Goal: Information Seeking & Learning: Compare options

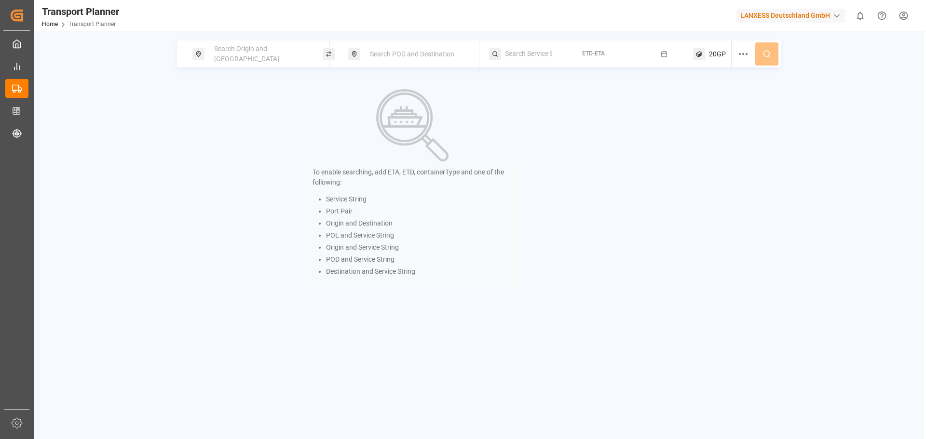
click at [236, 59] on div "Search Origin and [GEOGRAPHIC_DATA]" at bounding box center [260, 54] width 104 height 28
click at [244, 116] on div at bounding box center [261, 122] width 114 height 46
click at [244, 124] on input at bounding box center [252, 131] width 97 height 14
type input "anr"
click at [221, 99] on input at bounding box center [252, 106] width 97 height 14
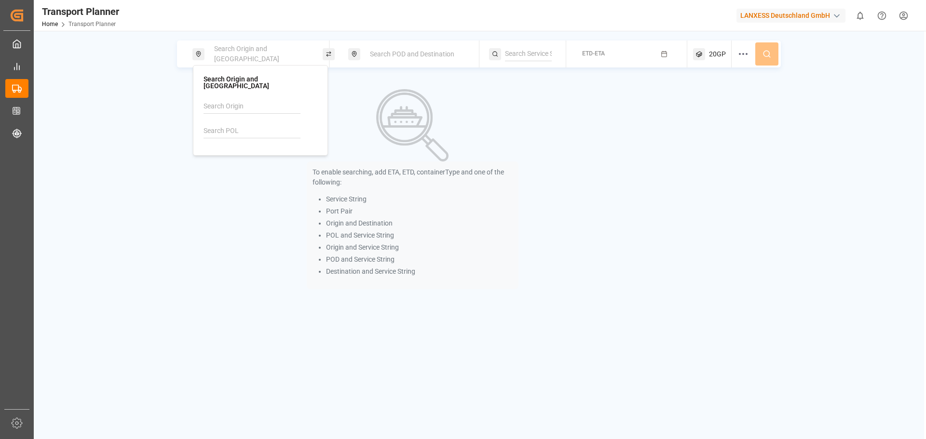
paste input "anr"
type input "anr"
drag, startPoint x: 245, startPoint y: 120, endPoint x: 394, endPoint y: 86, distance: 152.8
click at [245, 124] on li "ANR-RTM" at bounding box center [262, 133] width 109 height 18
click at [428, 54] on span "Search POD and Destination" at bounding box center [412, 54] width 84 height 8
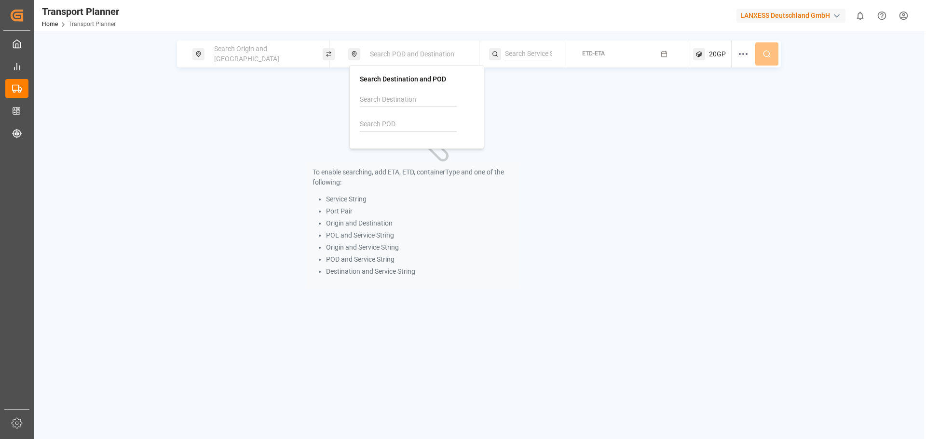
click at [412, 122] on input at bounding box center [408, 124] width 97 height 14
click at [410, 149] on div "INNSA [PERSON_NAME] ([PERSON_NAME])" at bounding box center [419, 161] width 94 height 30
type input "INNSA"
click at [594, 60] on button "ETD-ETA" at bounding box center [626, 54] width 109 height 19
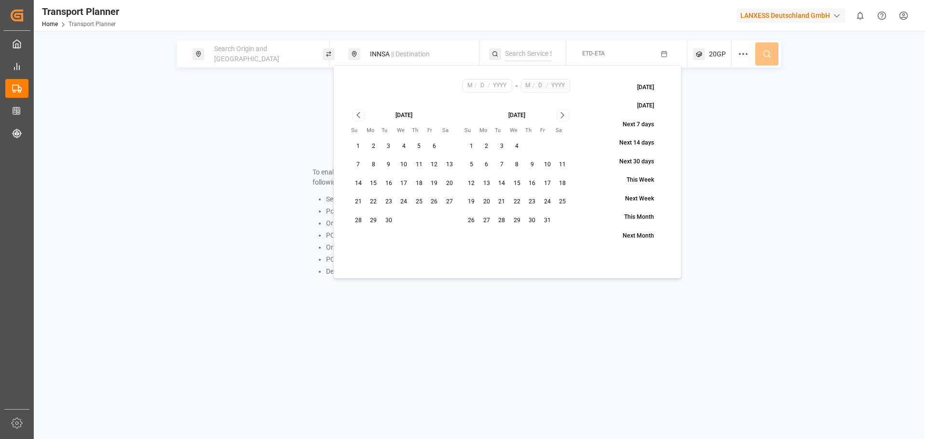
click at [384, 218] on button "30" at bounding box center [388, 220] width 15 height 15
type input "9"
type input "30"
type input "2025"
click at [563, 110] on icon "Go to next month" at bounding box center [562, 115] width 11 height 12
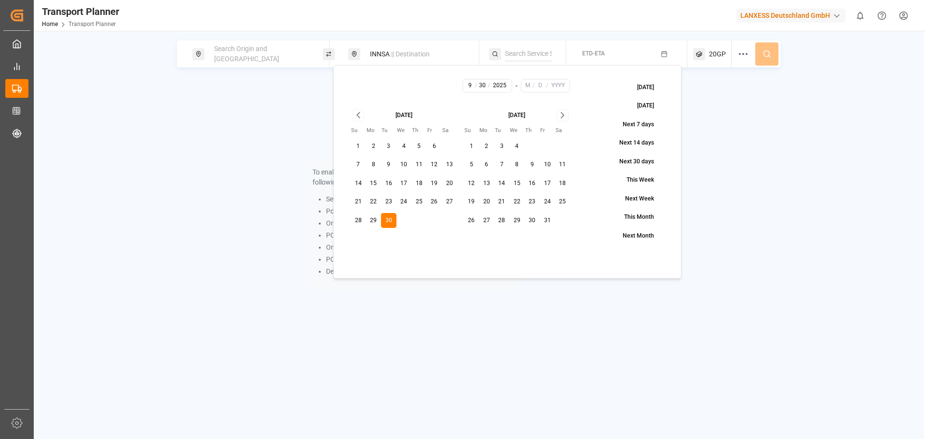
click at [563, 110] on icon "Go to next month" at bounding box center [562, 115] width 11 height 12
click at [516, 219] on button "31" at bounding box center [516, 220] width 15 height 15
type input "12"
type input "31"
type input "2025"
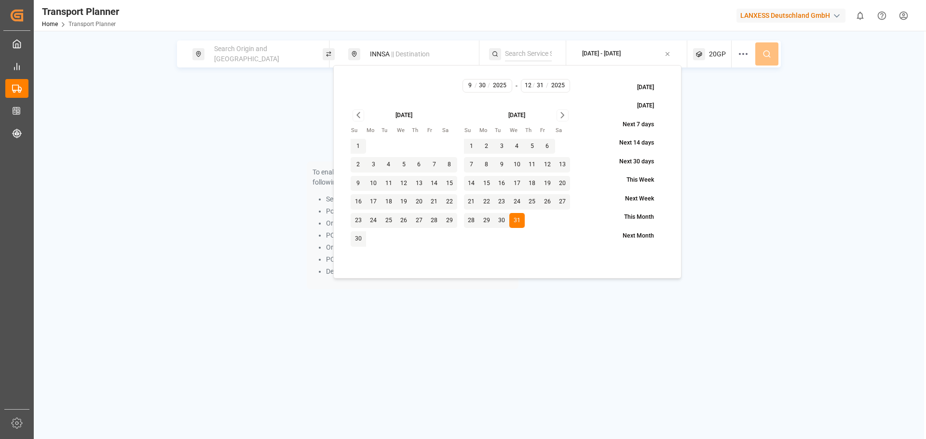
click at [759, 55] on div "Search Origin and [GEOGRAPHIC_DATA] || Destination [DATE] - [DATE] 20GP" at bounding box center [479, 54] width 604 height 27
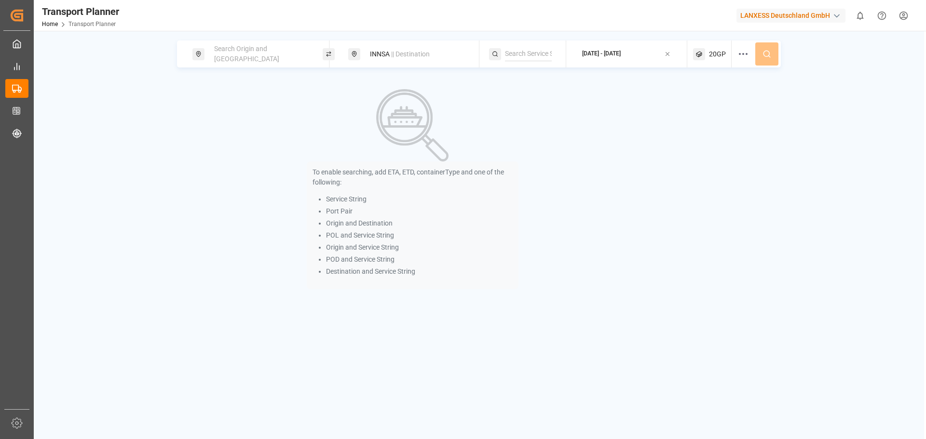
click at [278, 64] on div "Search Origin and [GEOGRAPHIC_DATA]" at bounding box center [257, 54] width 130 height 27
click at [233, 58] on div "Search Origin and [GEOGRAPHIC_DATA]" at bounding box center [260, 54] width 104 height 28
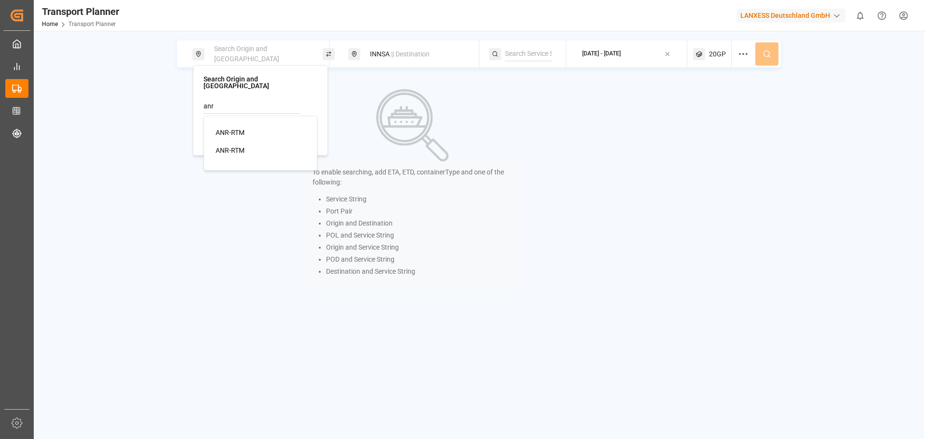
click at [248, 128] on div "ANR-RTM" at bounding box center [263, 133] width 94 height 10
type input "ANR-RTM"
click at [767, 57] on icon at bounding box center [766, 54] width 9 height 9
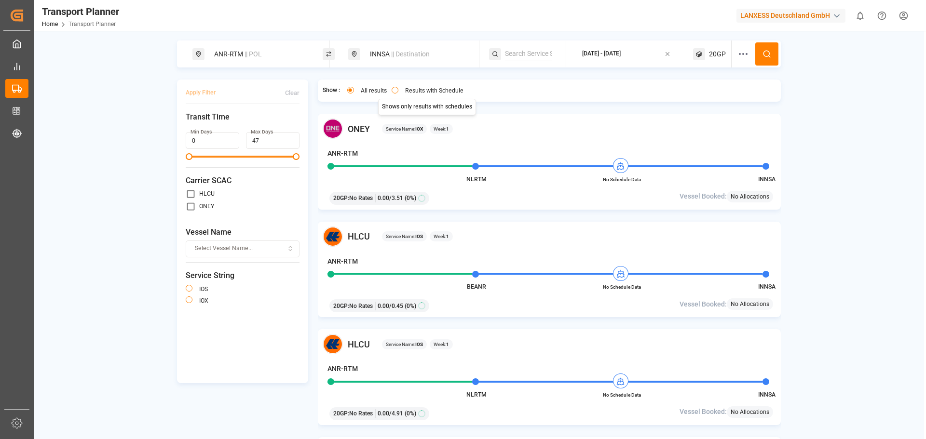
click at [448, 90] on label "Results with Schedule" at bounding box center [434, 91] width 58 height 6
click at [398, 90] on button "Results with Schedule" at bounding box center [395, 90] width 7 height 7
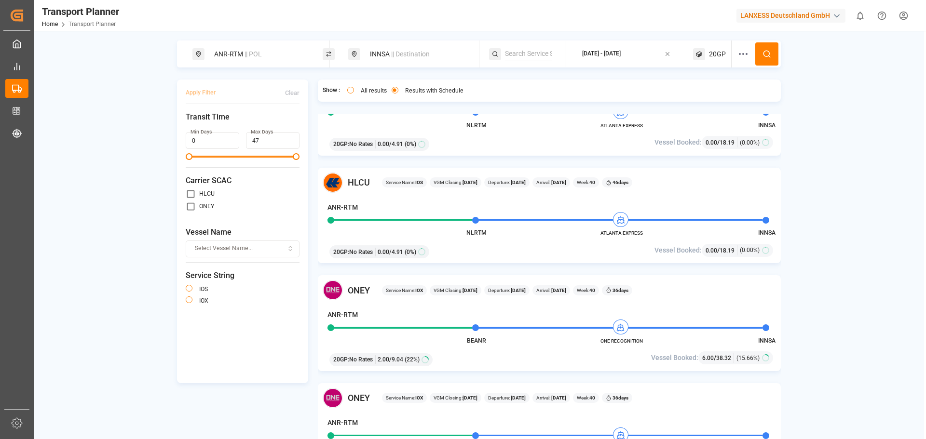
click at [397, 64] on div "INNSA || Destination" at bounding box center [413, 54] width 130 height 27
click at [393, 48] on div "INNSA || Destination" at bounding box center [416, 54] width 104 height 18
drag, startPoint x: 388, startPoint y: 127, endPoint x: 360, endPoint y: 124, distance: 27.7
click at [360, 124] on input "INNSA" at bounding box center [408, 124] width 97 height 14
click at [422, 162] on div "VNSGN [GEOGRAPHIC_DATA]" at bounding box center [419, 156] width 94 height 20
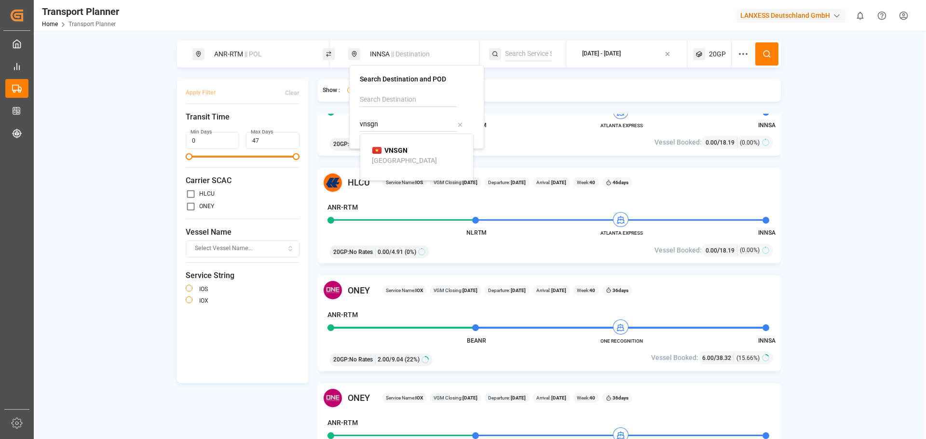
type input "VNSGN"
click at [776, 58] on button at bounding box center [766, 53] width 23 height 23
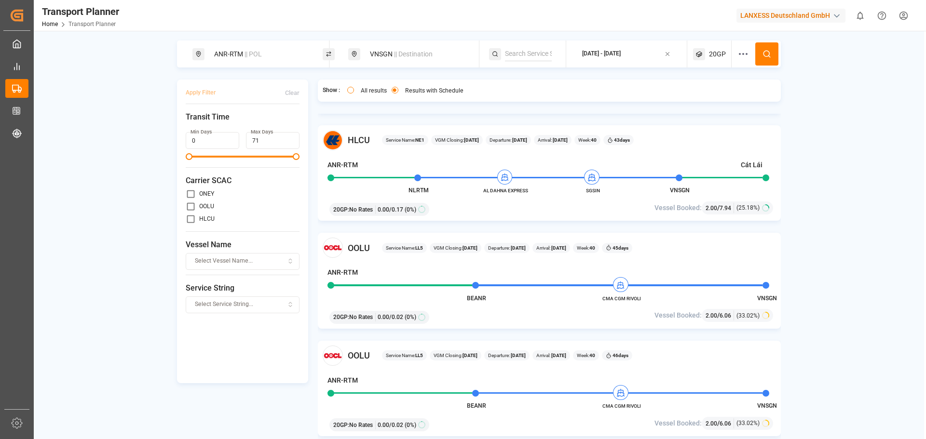
scroll to position [141, 0]
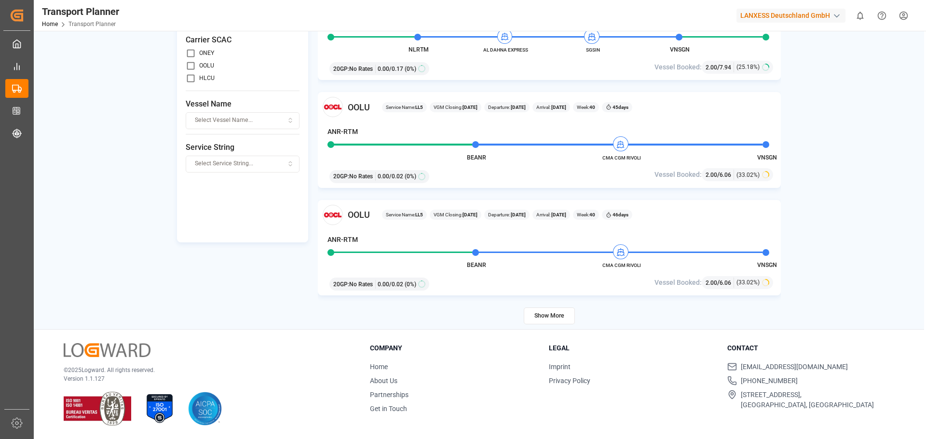
click at [544, 308] on button "Show More" at bounding box center [549, 316] width 51 height 17
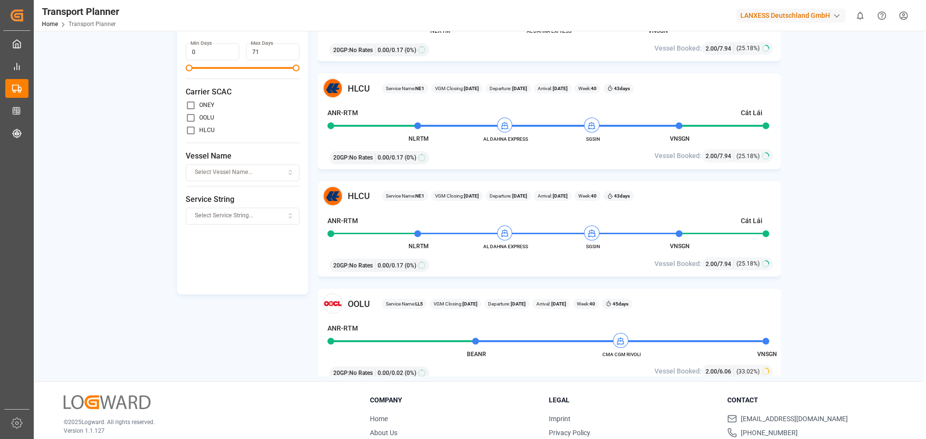
scroll to position [0, 0]
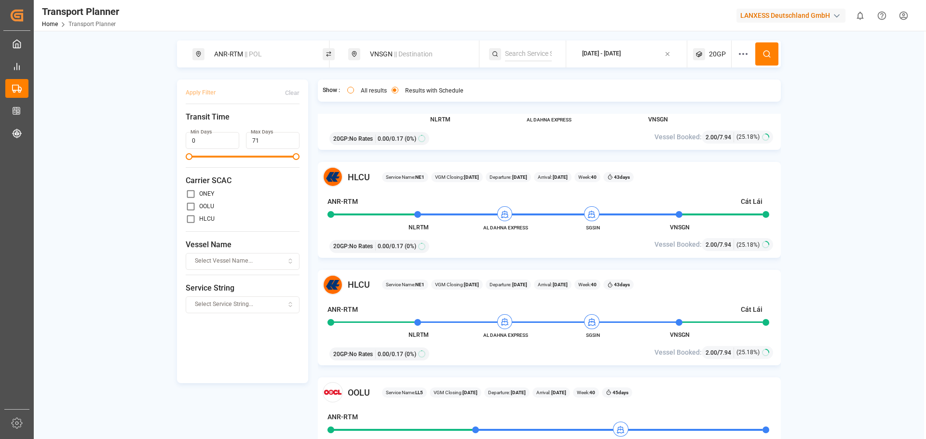
drag, startPoint x: 271, startPoint y: 138, endPoint x: 248, endPoint y: 139, distance: 22.2
click at [248, 139] on input "71" at bounding box center [273, 140] width 54 height 17
click at [201, 91] on button "Apply Filter" at bounding box center [201, 92] width 30 height 17
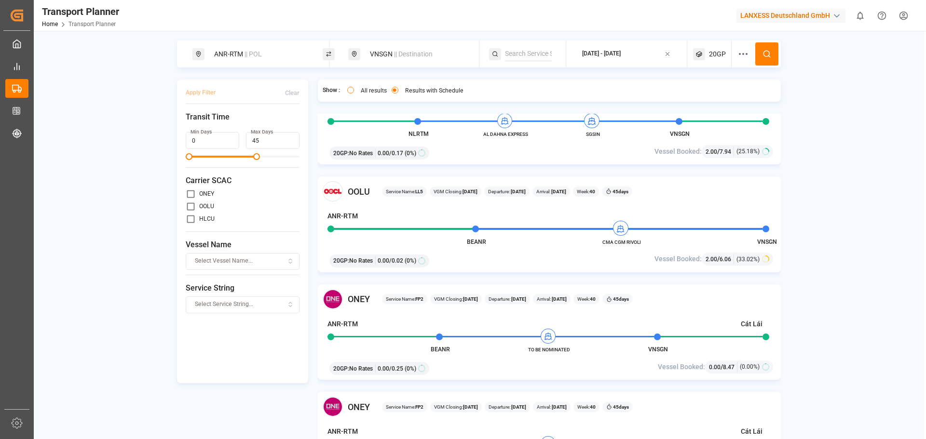
scroll to position [1013, 0]
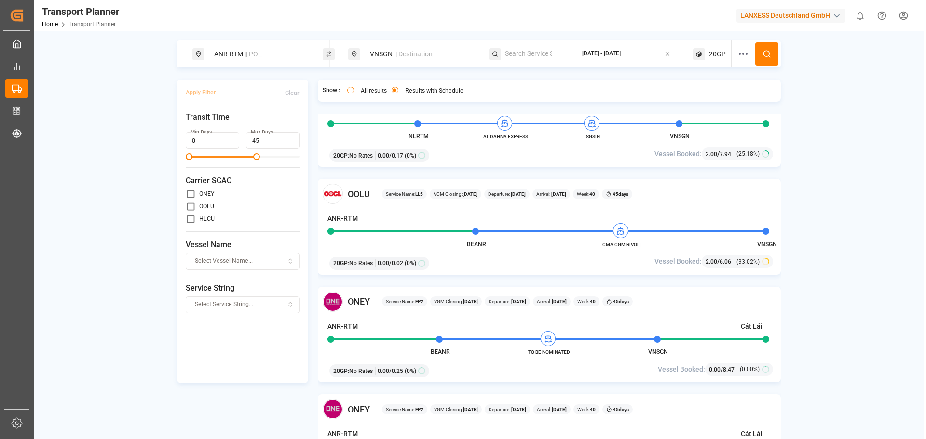
click at [291, 95] on div "Clear" at bounding box center [292, 93] width 14 height 9
type input "71"
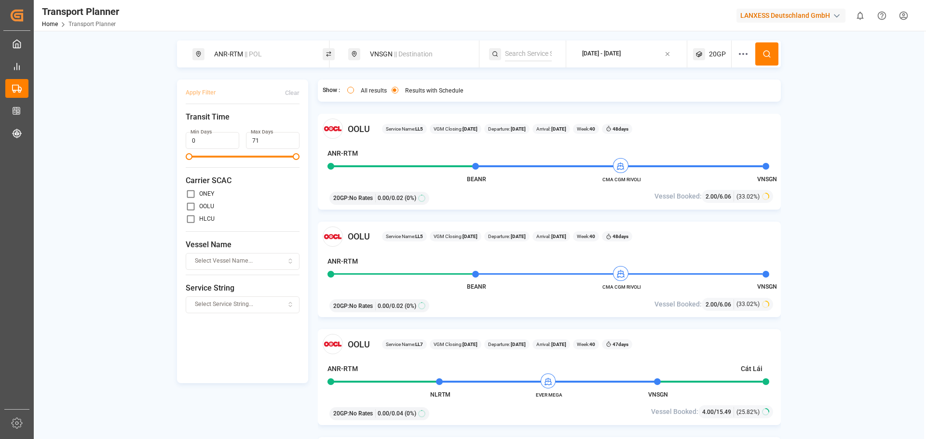
click at [396, 45] on div "VNSGN || Destination" at bounding box center [416, 54] width 104 height 18
click at [272, 39] on div "ANR-RTM || POL VNSGN || Destination [DATE] - [DATE] 20GP Apply Filter Clear Tra…" at bounding box center [479, 250] width 890 height 439
click at [389, 51] on div "VNSGN || Destination" at bounding box center [416, 54] width 104 height 18
drag, startPoint x: 383, startPoint y: 122, endPoint x: 350, endPoint y: 96, distance: 42.3
click at [346, 116] on body "Created by potrace 1.15, written by [PERSON_NAME] [DATE]-[DATE] Created by potr…" at bounding box center [463, 219] width 926 height 439
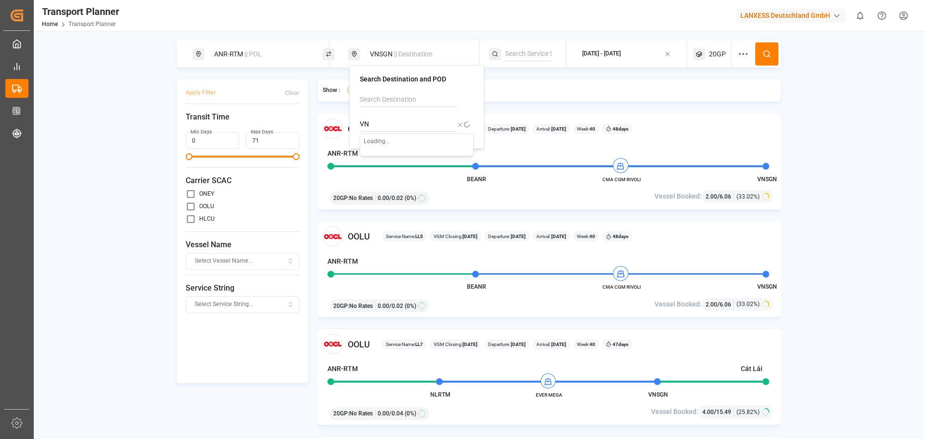
type input "V"
click at [407, 156] on div "PKKHI [GEOGRAPHIC_DATA]" at bounding box center [419, 156] width 94 height 20
type input "PKKHI"
drag, startPoint x: 761, startPoint y: 50, endPoint x: 767, endPoint y: 40, distance: 11.7
click at [762, 50] on button at bounding box center [766, 53] width 23 height 23
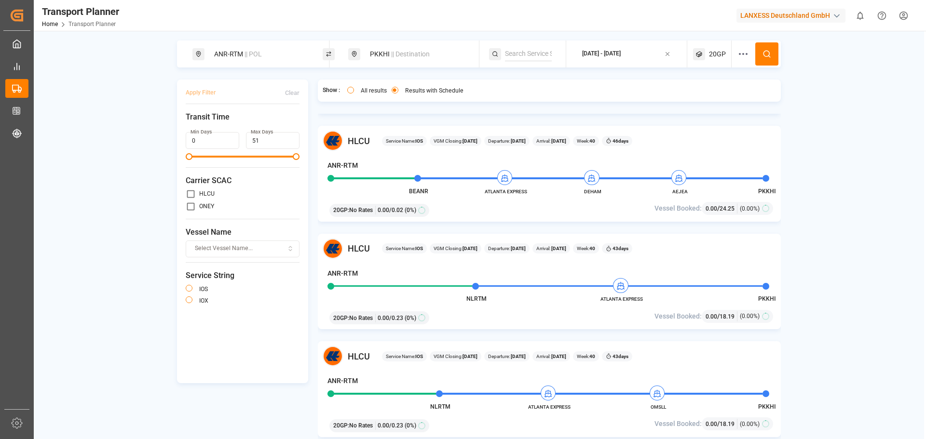
scroll to position [434, 0]
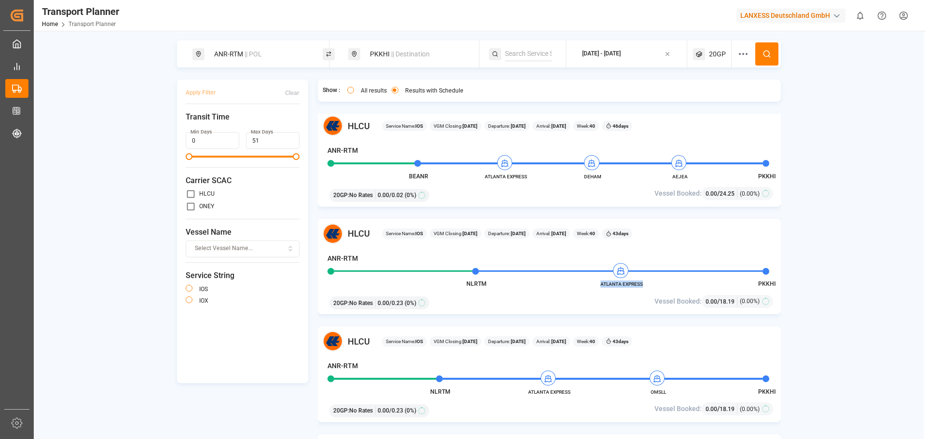
drag, startPoint x: 645, startPoint y: 284, endPoint x: 876, endPoint y: 285, distance: 231.0
click at [599, 285] on span "ATLANTA EXPRESS" at bounding box center [621, 284] width 53 height 7
copy span "ATLANTA EXPRESS"
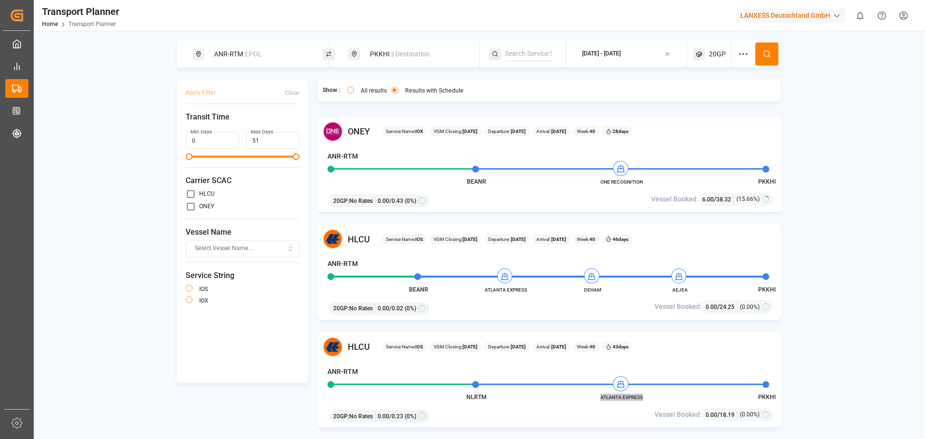
scroll to position [338, 0]
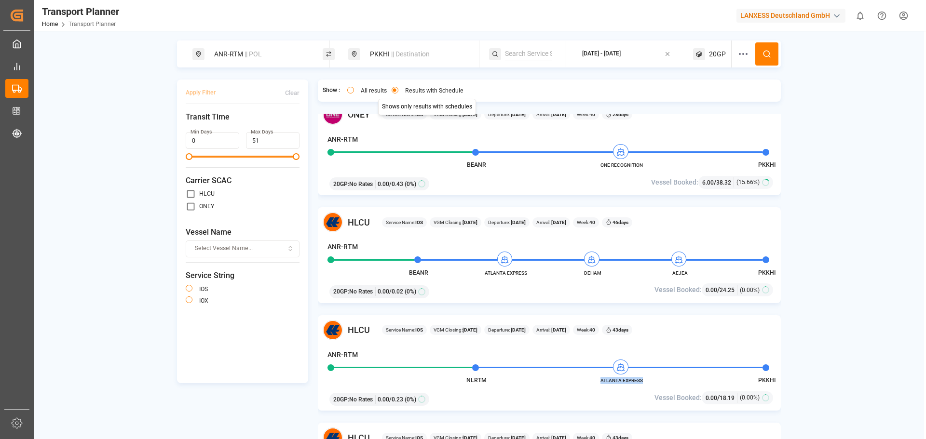
click at [604, 58] on div "[DATE] - [DATE]" at bounding box center [601, 54] width 39 height 9
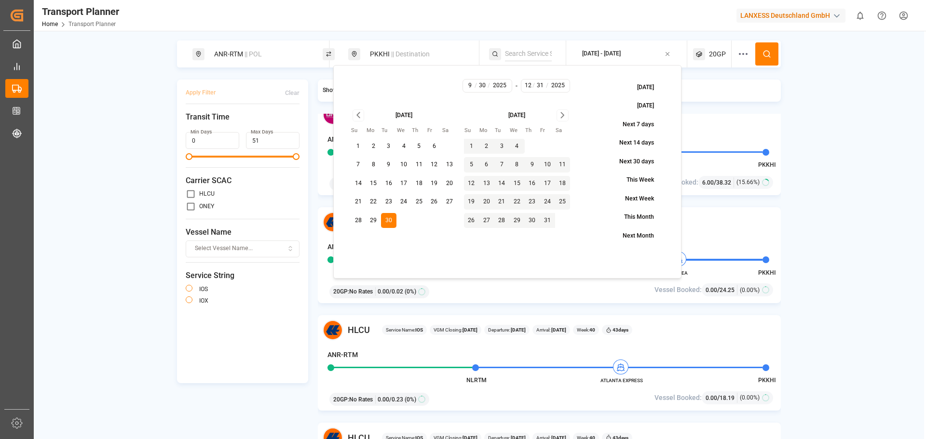
click at [471, 145] on button "1" at bounding box center [471, 146] width 15 height 15
type input "10"
type input "1"
click at [470, 146] on button "1" at bounding box center [471, 146] width 15 height 15
type input "10"
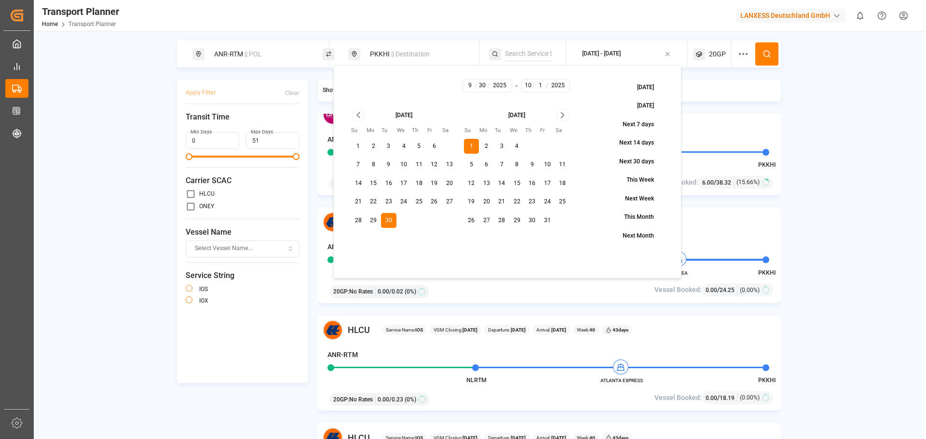
type input "1"
click at [559, 117] on icon "Go to next month" at bounding box center [562, 115] width 11 height 12
click at [518, 218] on button "31" at bounding box center [516, 220] width 15 height 15
type input "12"
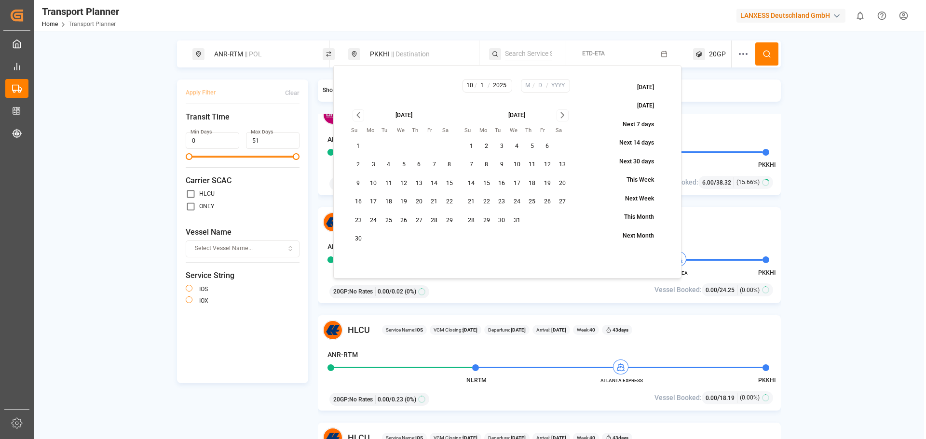
type input "31"
type input "2025"
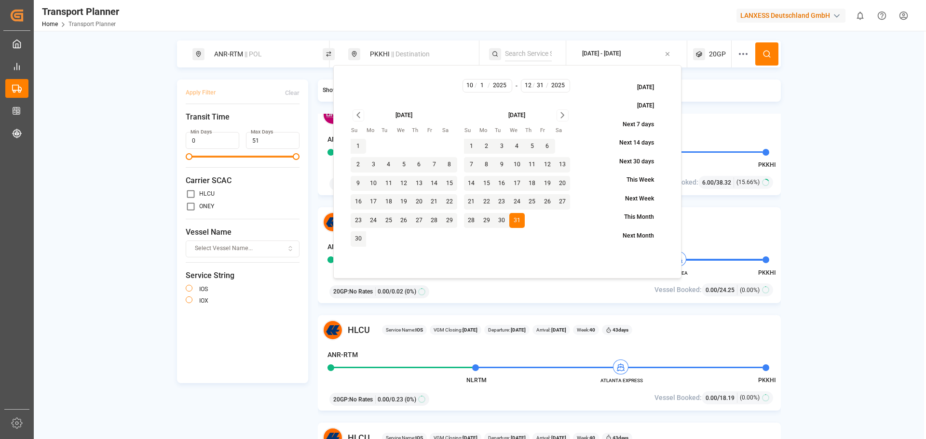
click at [768, 53] on icon at bounding box center [766, 54] width 9 height 9
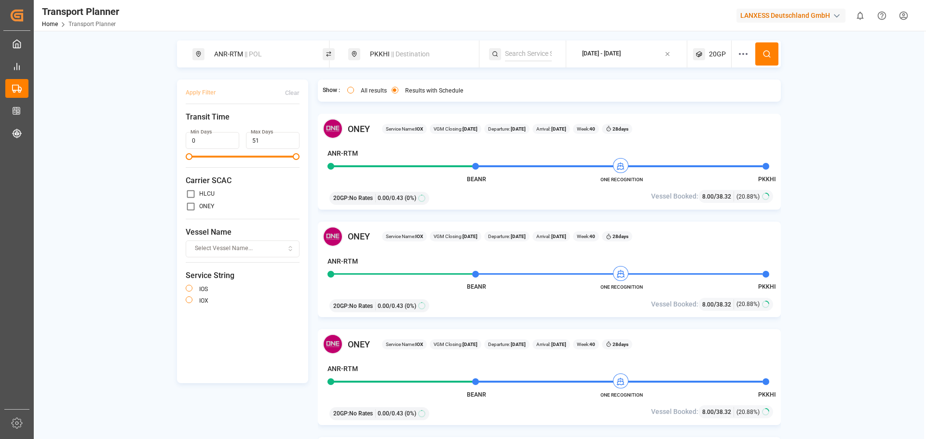
click at [440, 52] on div "PKKHI || Destination" at bounding box center [416, 54] width 104 height 18
drag, startPoint x: 367, startPoint y: 122, endPoint x: 338, endPoint y: 114, distance: 30.4
click at [334, 118] on body "Created by potrace 1.15, written by [PERSON_NAME] [DATE]-[DATE] Created by potr…" at bounding box center [463, 219] width 926 height 439
type input "P"
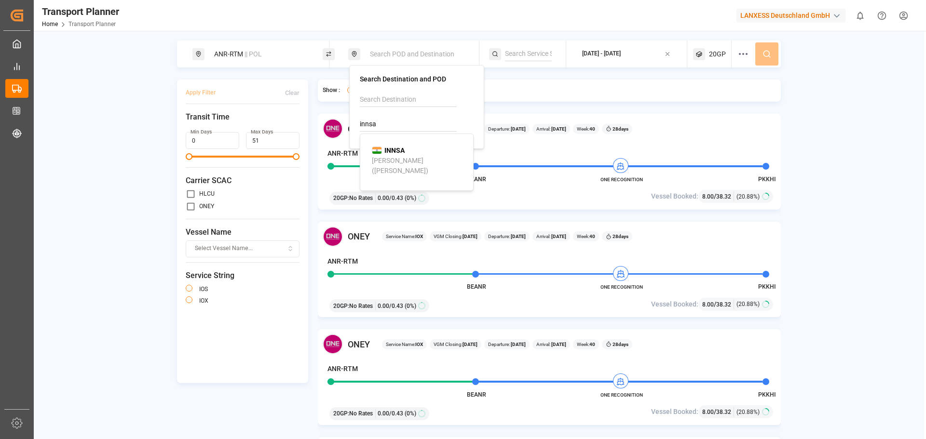
drag, startPoint x: 410, startPoint y: 158, endPoint x: 557, endPoint y: 135, distance: 148.4
click at [416, 156] on div "[PERSON_NAME] ([PERSON_NAME])" at bounding box center [419, 166] width 94 height 20
type input "INNSA"
click at [702, 58] on icon at bounding box center [699, 54] width 12 height 12
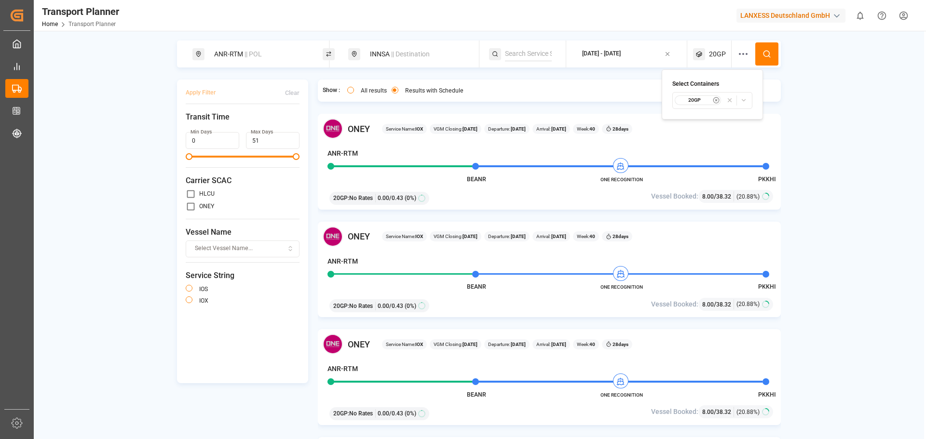
click at [699, 102] on small "20GP" at bounding box center [695, 100] width 34 height 7
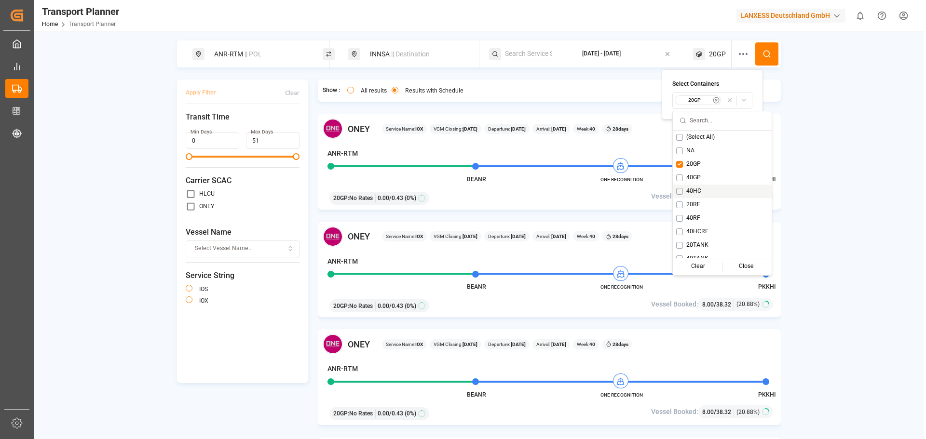
click at [682, 193] on button "Suggestions" at bounding box center [679, 191] width 7 height 7
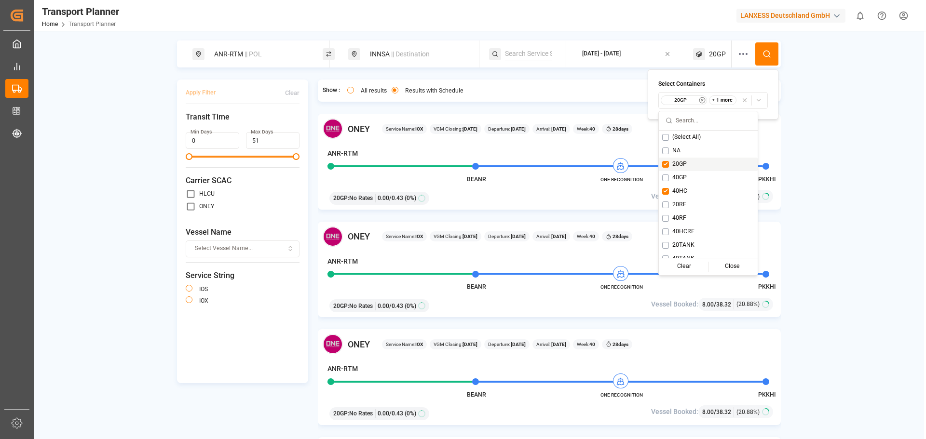
click at [668, 163] on button "Suggestions" at bounding box center [665, 164] width 7 height 7
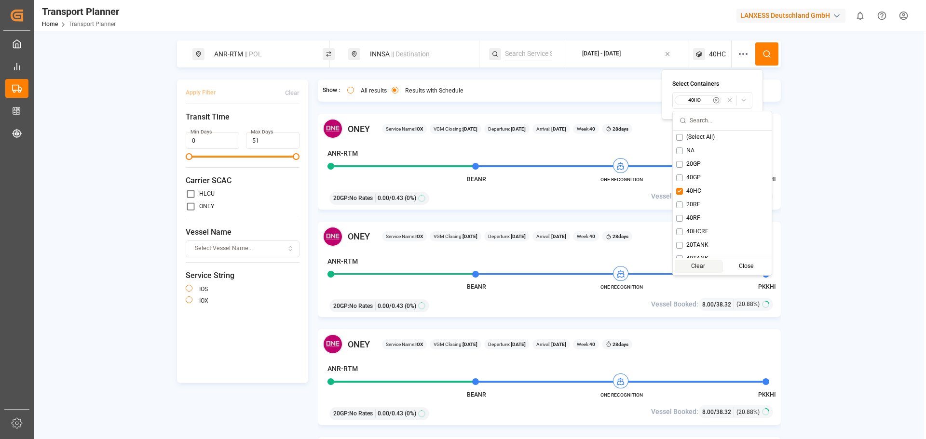
click at [696, 270] on div "Clear" at bounding box center [699, 267] width 48 height 14
click at [689, 191] on span "40HC" at bounding box center [684, 191] width 15 height 9
click at [734, 265] on div "Close" at bounding box center [746, 267] width 48 height 14
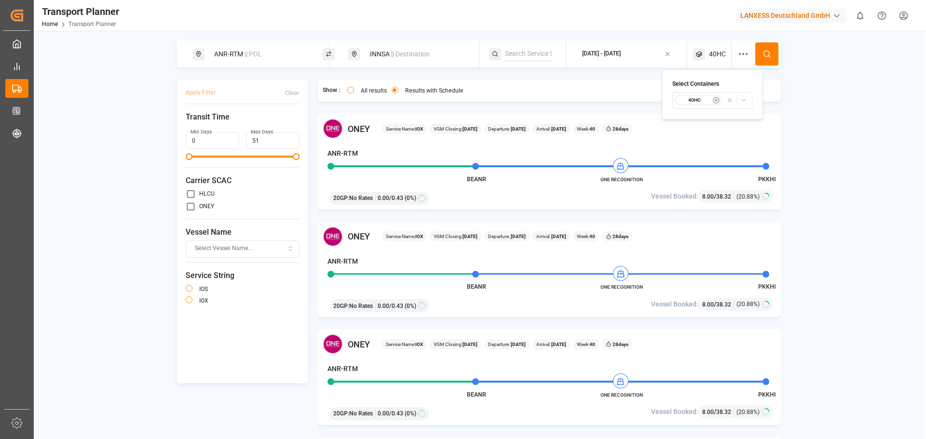
click at [762, 59] on button at bounding box center [766, 53] width 23 height 23
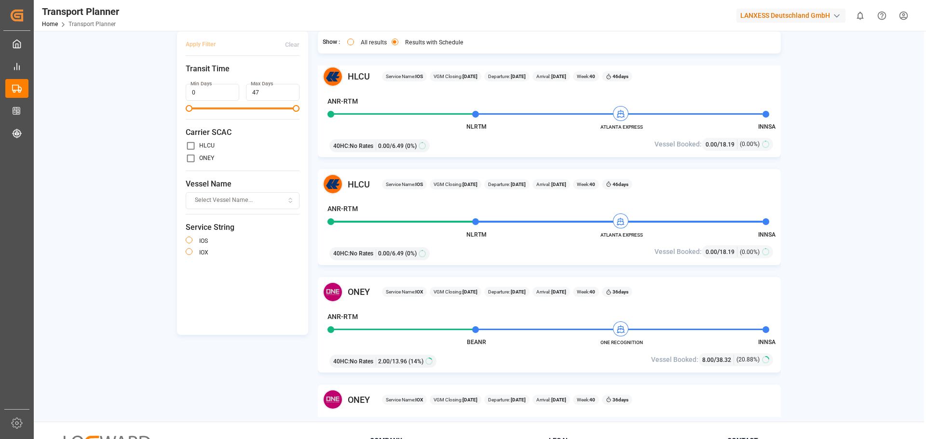
scroll to position [530, 0]
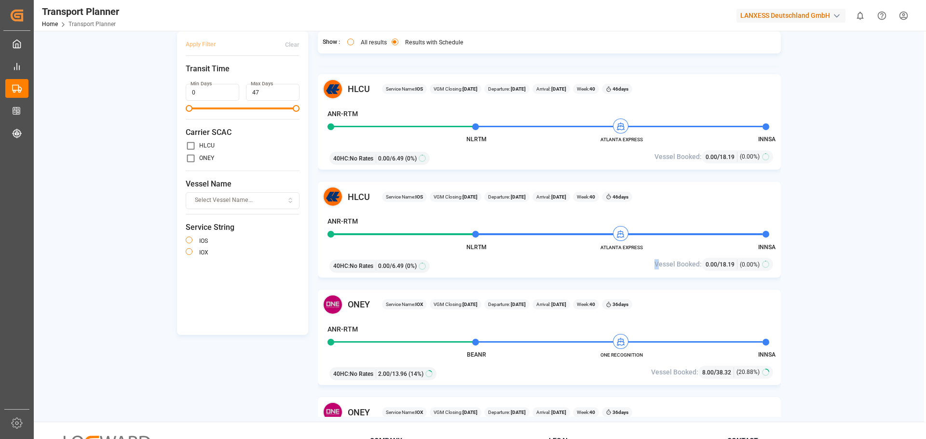
drag, startPoint x: 659, startPoint y: 252, endPoint x: 622, endPoint y: 249, distance: 37.2
click at [597, 251] on div "HLCU Service Name: IOS VGM Closing: [DATE] Departure: [DATE] Arrival: [DATE] We…" at bounding box center [549, 230] width 463 height 96
click at [637, 250] on span "ATLANTA EXPRESS" at bounding box center [621, 247] width 53 height 7
drag, startPoint x: 638, startPoint y: 244, endPoint x: 613, endPoint y: 253, distance: 26.4
click at [600, 250] on span "ATLANTA EXPRESS" at bounding box center [621, 247] width 53 height 7
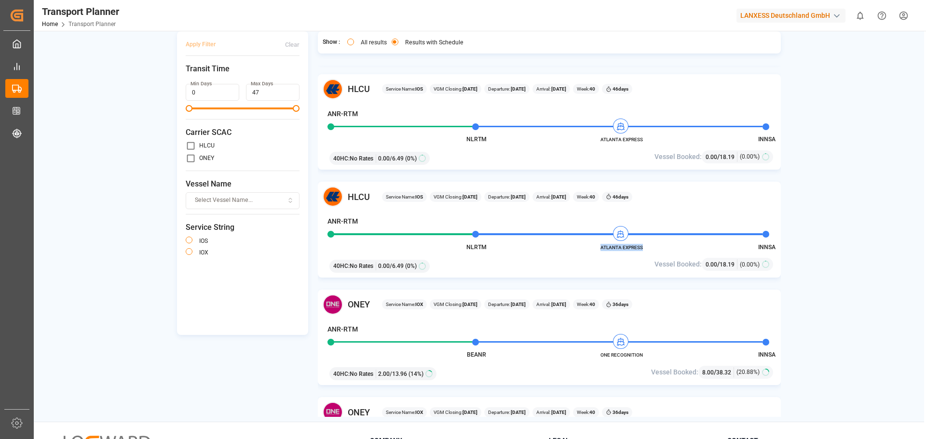
copy span "ATLANTA EXPRESS"
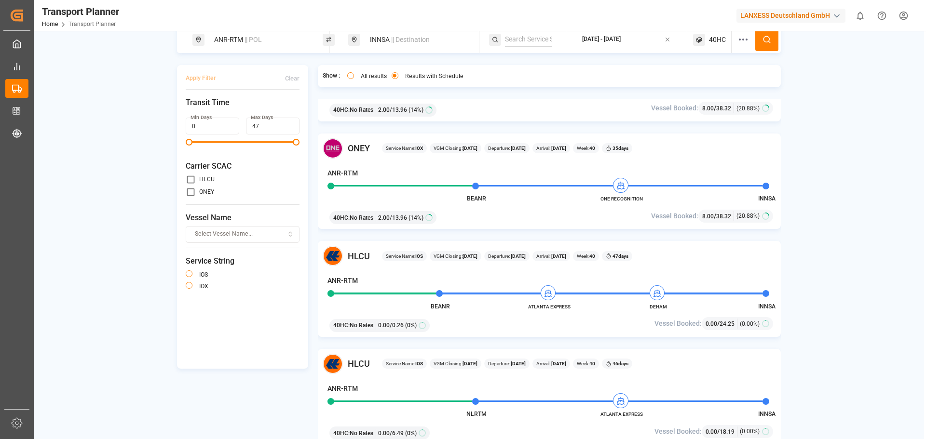
scroll to position [0, 0]
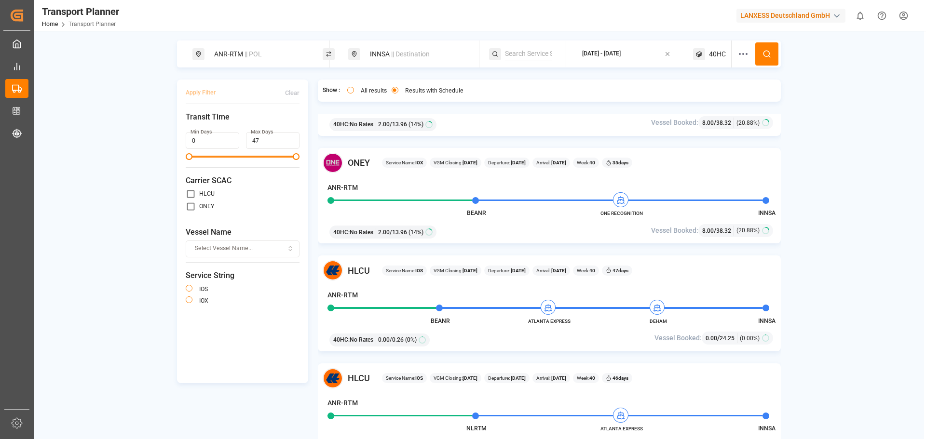
click at [391, 57] on div "INNSA || Destination" at bounding box center [416, 54] width 104 height 18
drag, startPoint x: 380, startPoint y: 123, endPoint x: 354, endPoint y: 122, distance: 25.1
click at [354, 122] on div "Search Destination and POD INNSA" at bounding box center [416, 107] width 135 height 84
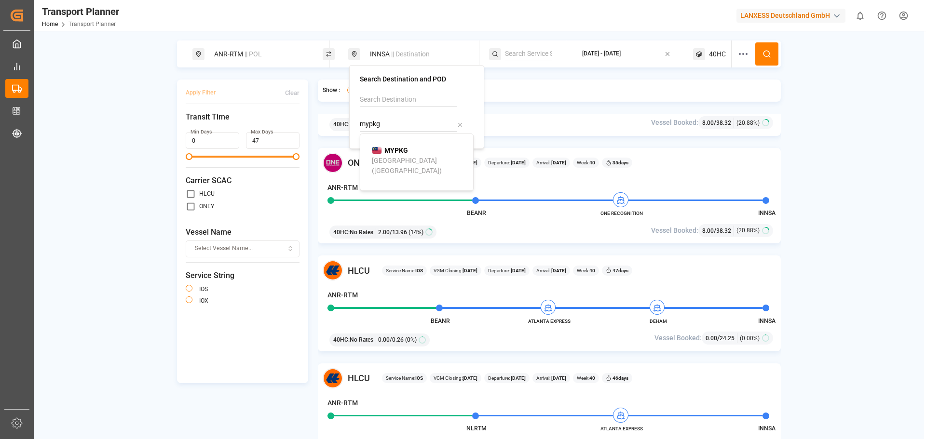
click at [409, 153] on div "MYPKG [GEOGRAPHIC_DATA] ([GEOGRAPHIC_DATA])" at bounding box center [419, 161] width 94 height 30
type input "MYPKG"
click at [708, 49] on div "40HC" at bounding box center [712, 54] width 39 height 27
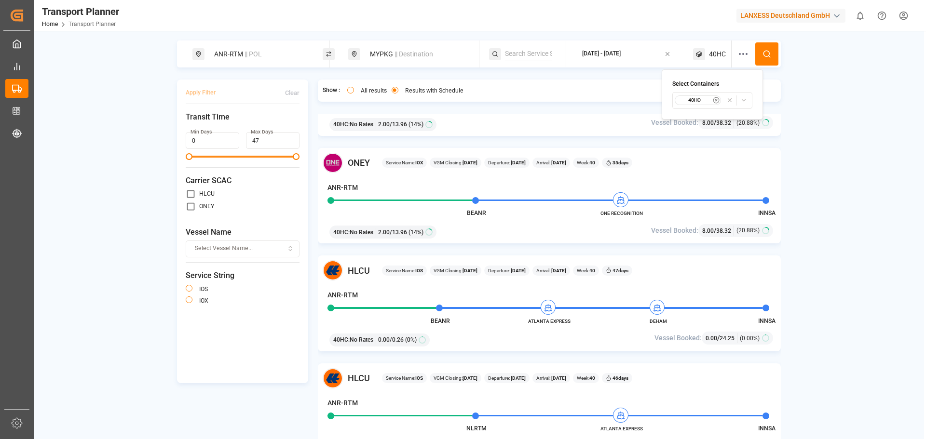
click at [716, 99] on icon "button" at bounding box center [717, 100] width 2 height 2
click at [714, 102] on span "Select Container Type..." at bounding box center [703, 100] width 63 height 9
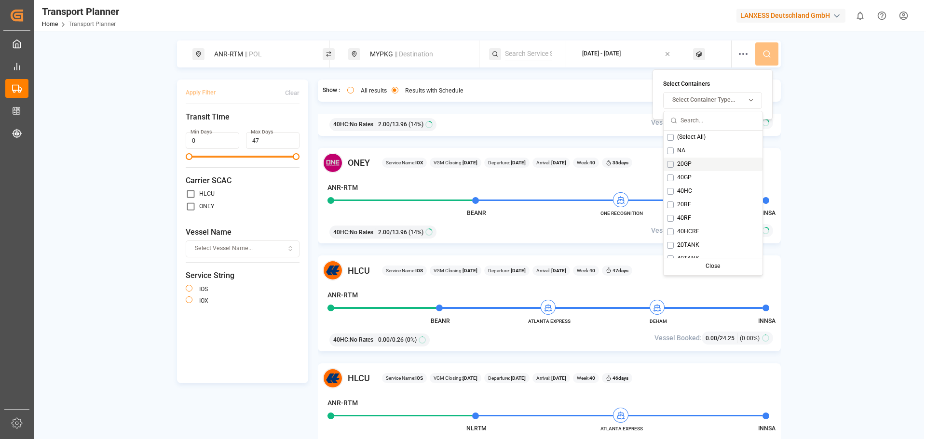
click at [695, 166] on div "20GP" at bounding box center [713, 165] width 99 height 14
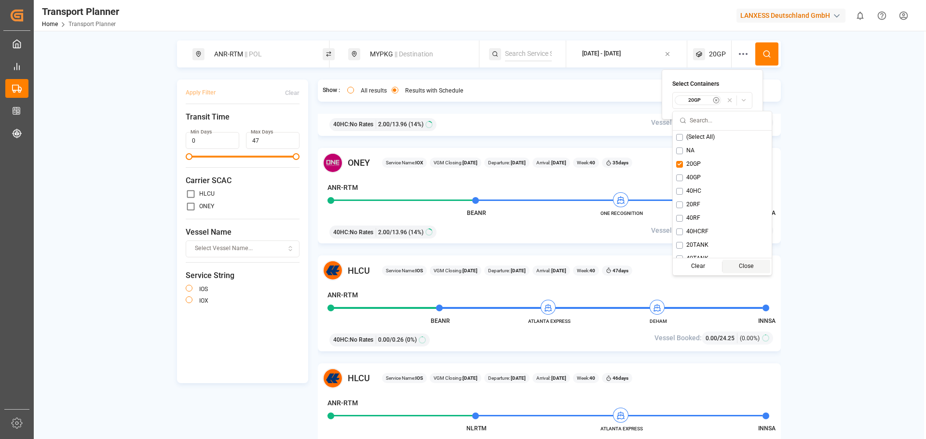
drag, startPoint x: 733, startPoint y: 266, endPoint x: 751, endPoint y: 173, distance: 94.4
click at [733, 265] on div "Close" at bounding box center [746, 267] width 48 height 14
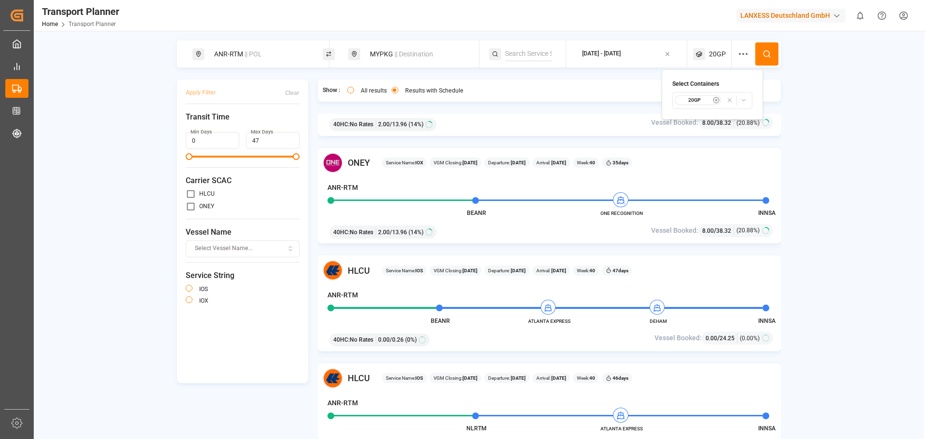
click at [770, 51] on icon at bounding box center [766, 54] width 9 height 9
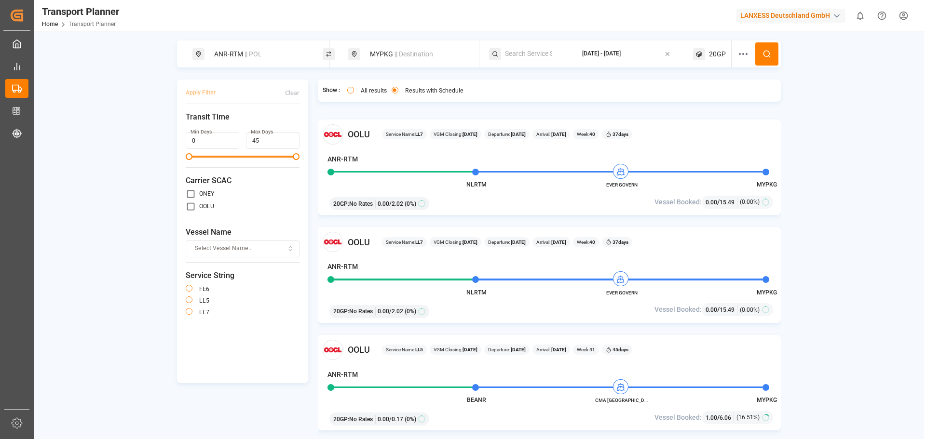
scroll to position [916, 0]
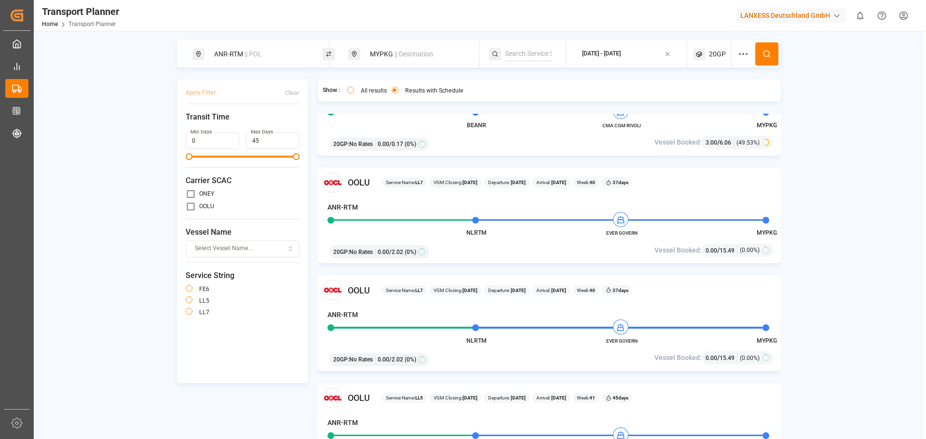
click at [705, 205] on div "ANR-RTM" at bounding box center [544, 210] width 435 height 14
